Goal: Information Seeking & Learning: Learn about a topic

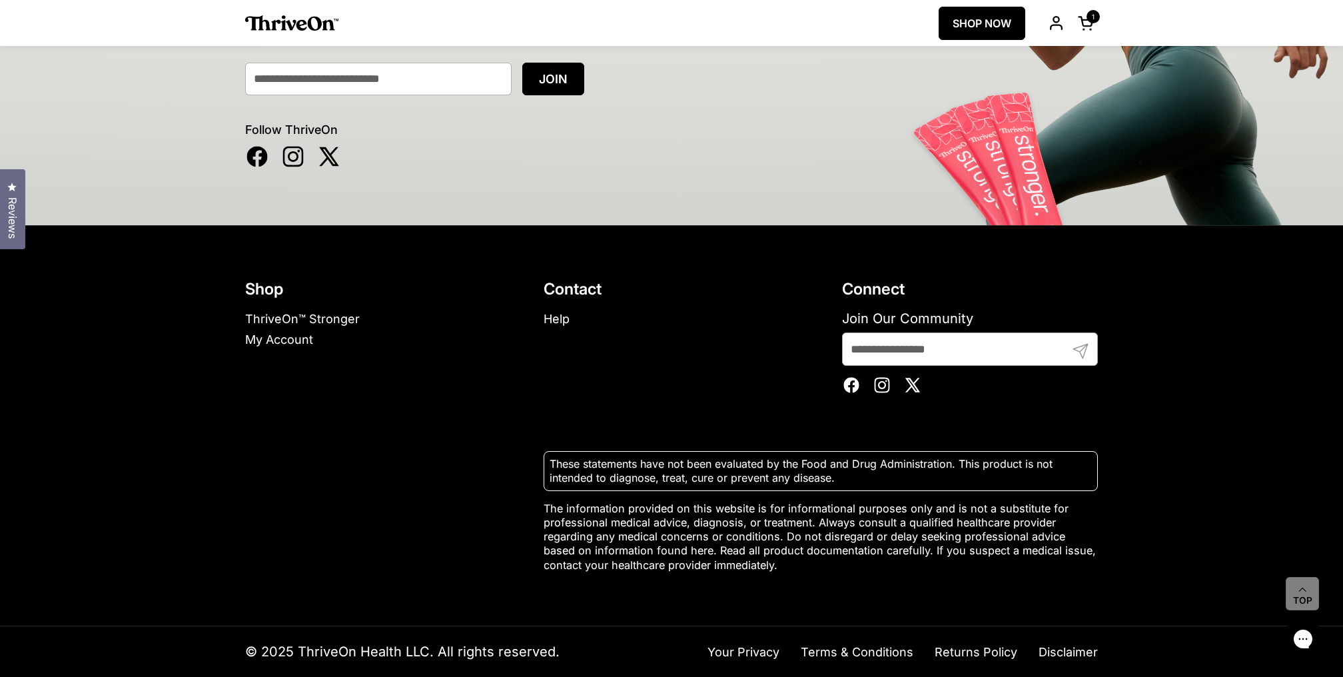
scroll to position [9046, 0]
click at [557, 324] on link "Help" at bounding box center [557, 319] width 26 height 14
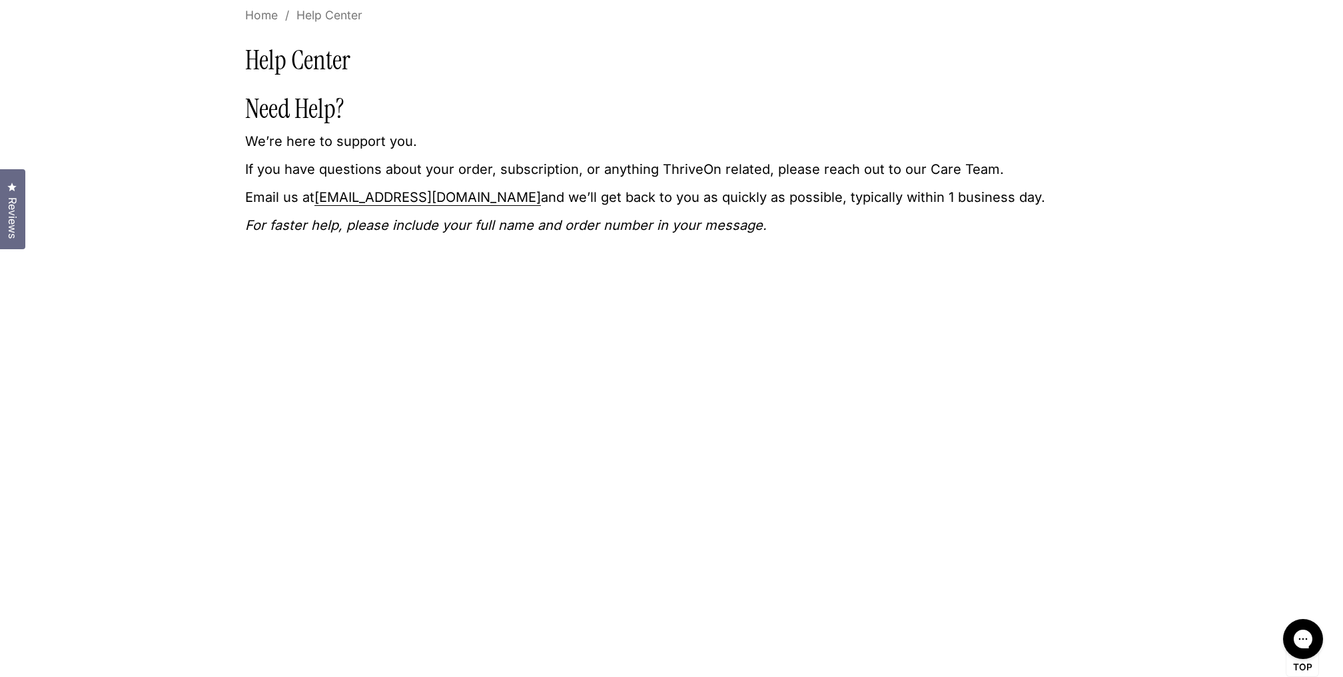
scroll to position [101, 0]
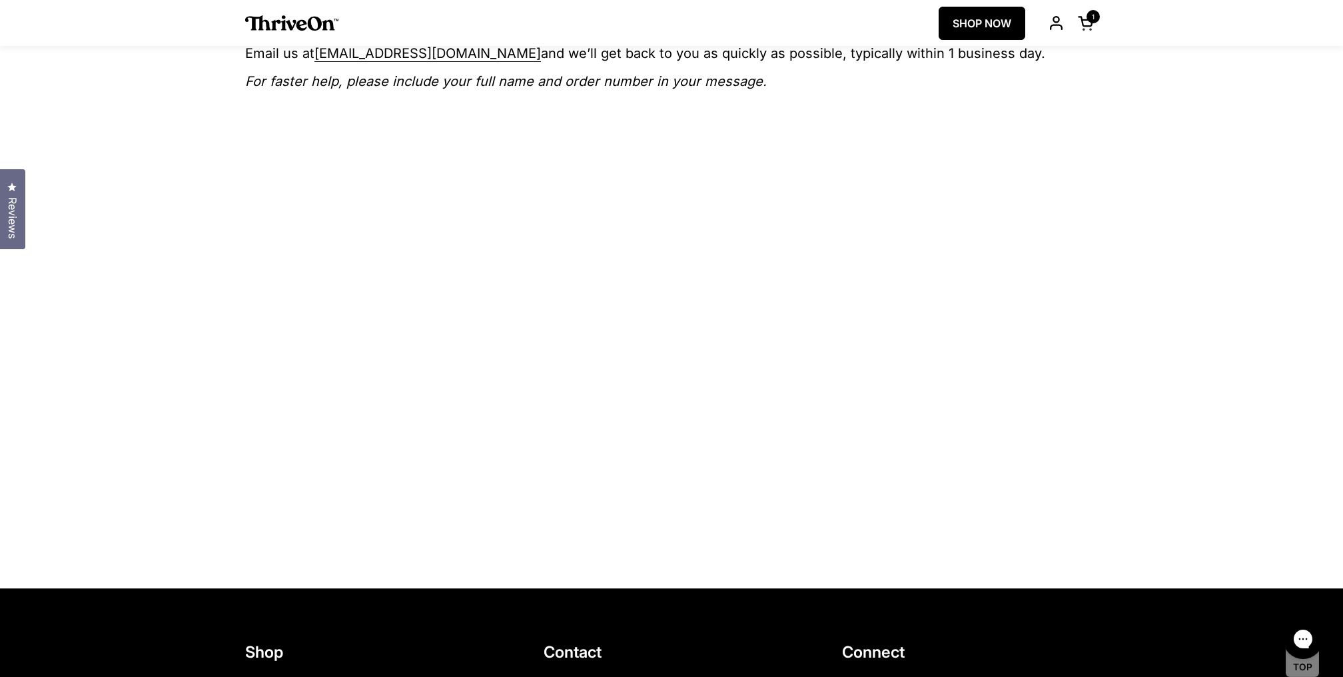
scroll to position [228, 0]
